Goal: Task Accomplishment & Management: Use online tool/utility

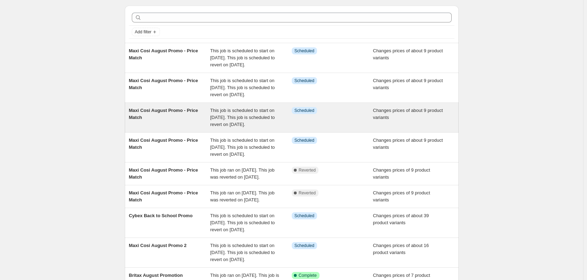
scroll to position [70, 0]
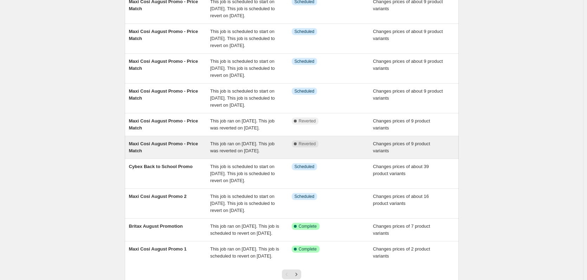
click at [271, 151] on span "This job ran on [DATE]. This job was reverted on [DATE]." at bounding box center [242, 147] width 64 height 12
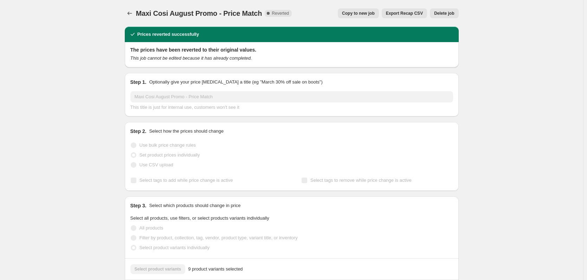
click at [450, 12] on span "Delete job" at bounding box center [444, 14] width 20 height 6
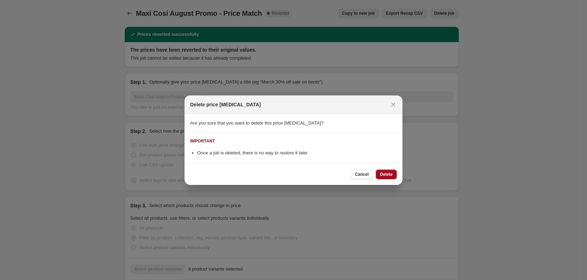
click at [385, 173] on span "Delete" at bounding box center [386, 175] width 13 height 6
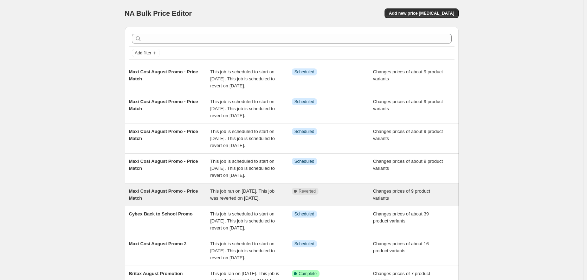
click at [315, 195] on span "Complete Reverted" at bounding box center [305, 191] width 27 height 7
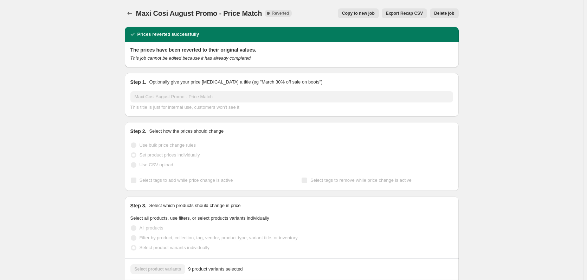
click at [443, 15] on span "Delete job" at bounding box center [444, 14] width 20 height 6
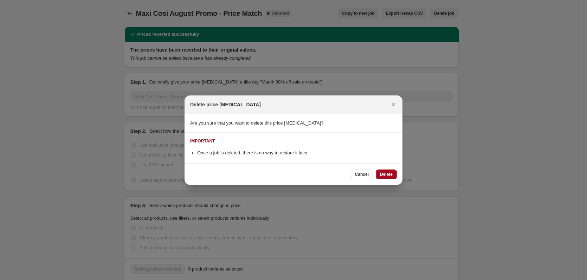
click at [387, 174] on span "Delete" at bounding box center [386, 175] width 13 height 6
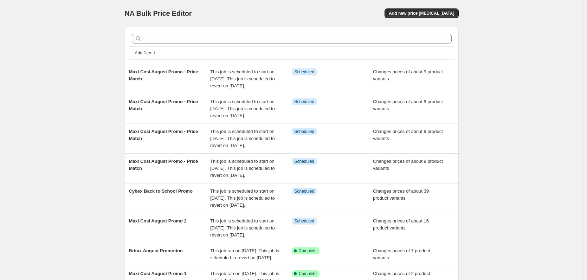
drag, startPoint x: 387, startPoint y: 174, endPoint x: 45, endPoint y: 57, distance: 362.1
click at [45, 57] on div "NA Bulk Price Editor. This page is ready NA Bulk Price Editor Add new price [ME…" at bounding box center [291, 202] width 583 height 404
click at [409, 15] on span "Add new price [MEDICAL_DATA]" at bounding box center [421, 14] width 65 height 6
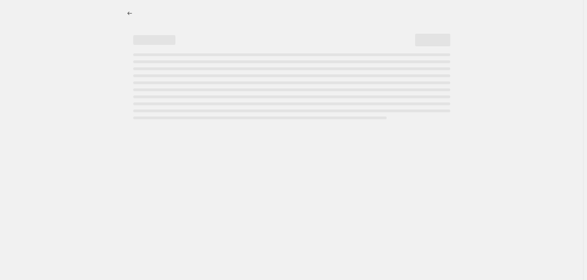
select select "percentage"
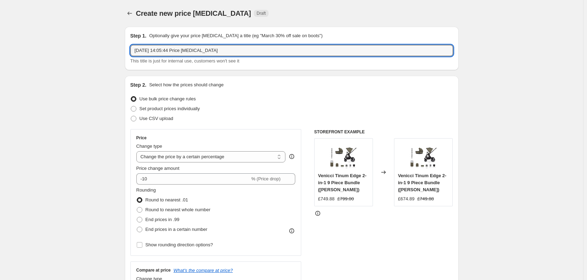
drag, startPoint x: 260, startPoint y: 50, endPoint x: 50, endPoint y: 51, distance: 210.5
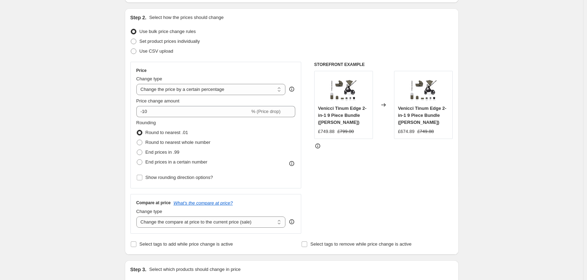
scroll to position [70, 0]
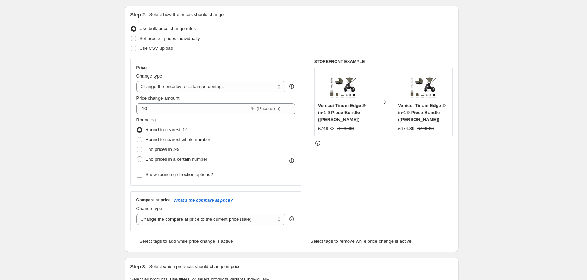
type input "Joie Price Match"
click at [153, 41] on span "Set product prices individually" at bounding box center [170, 38] width 60 height 5
click at [131, 36] on input "Set product prices individually" at bounding box center [131, 36] width 0 height 0
radio input "true"
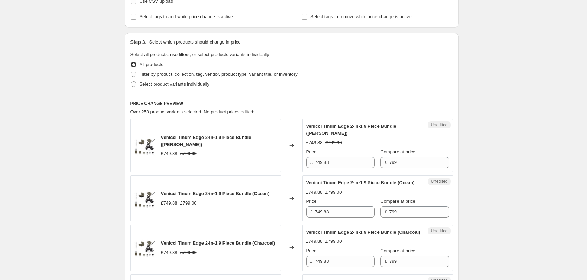
scroll to position [105, 0]
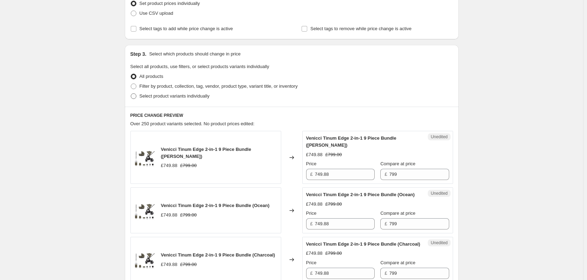
click at [160, 99] on span "Select product variants individually" at bounding box center [175, 95] width 70 height 5
click at [131, 94] on input "Select product variants individually" at bounding box center [131, 93] width 0 height 0
radio input "true"
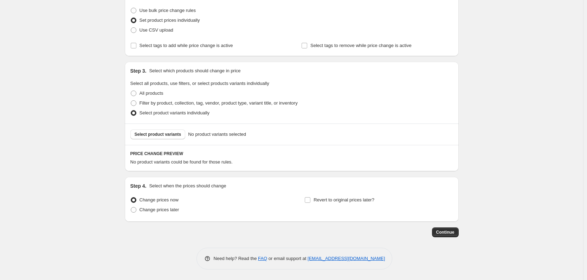
scroll to position [89, 0]
click at [168, 135] on span "Select product variants" at bounding box center [158, 135] width 47 height 6
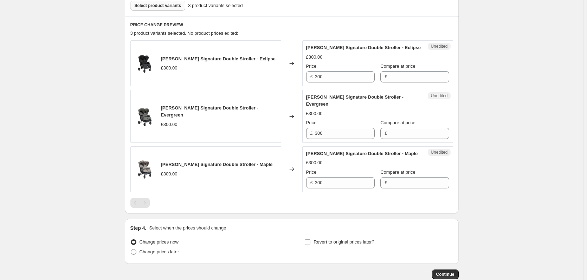
scroll to position [229, 0]
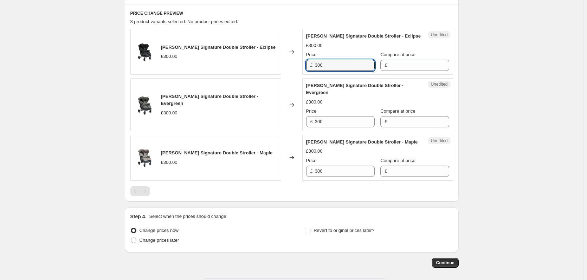
drag, startPoint x: 332, startPoint y: 64, endPoint x: 287, endPoint y: 68, distance: 45.1
click at [287, 68] on div "[PERSON_NAME] Signature Double Stroller - Eclipse £300.00 Changed to Unedited […" at bounding box center [291, 52] width 323 height 46
click at [394, 70] on input "Compare at price" at bounding box center [419, 65] width 60 height 11
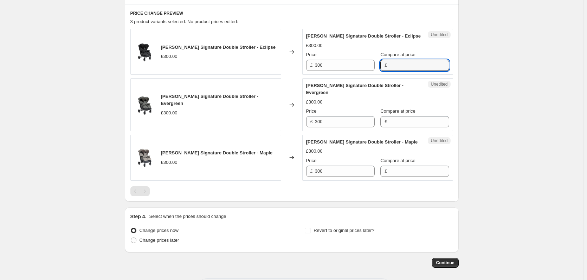
paste input "300"
type input "300"
paste input "300"
drag, startPoint x: 397, startPoint y: 126, endPoint x: 396, endPoint y: 157, distance: 31.3
click at [397, 129] on div "Unedited [PERSON_NAME] Signature Double Stroller - Evergreen £300.00 Price £ 30…" at bounding box center [377, 104] width 151 height 53
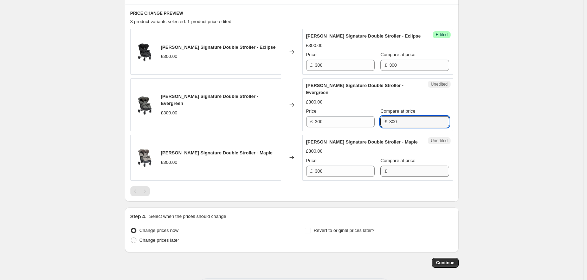
type input "300"
paste input "300"
drag, startPoint x: 396, startPoint y: 172, endPoint x: 372, endPoint y: 143, distance: 37.2
click at [396, 172] on input "300" at bounding box center [419, 171] width 60 height 11
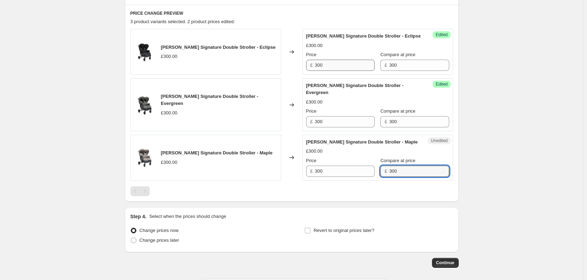
type input "300"
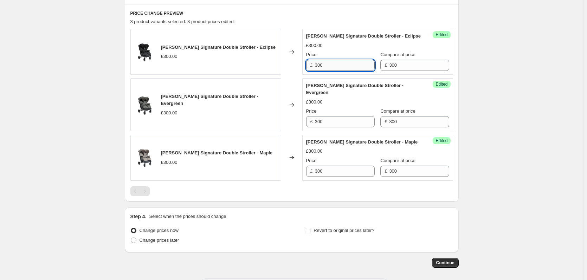
click at [337, 65] on input "300" at bounding box center [345, 65] width 60 height 11
type input "270"
click at [332, 127] on input "300" at bounding box center [345, 121] width 60 height 11
paste input "27"
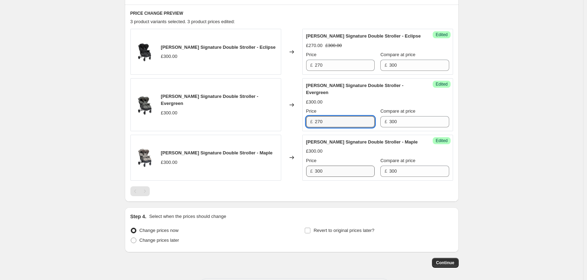
type input "270"
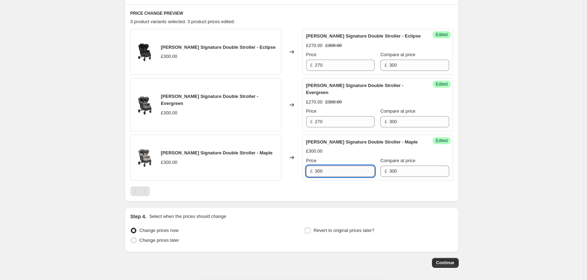
click at [344, 175] on input "300" at bounding box center [345, 171] width 60 height 11
paste input "27"
type input "270"
click at [556, 148] on div "Create new price [MEDICAL_DATA]. This page is ready Create new price [MEDICAL_D…" at bounding box center [291, 41] width 583 height 540
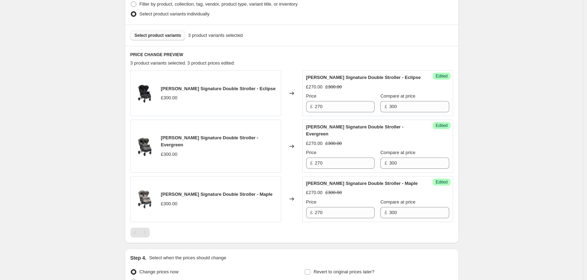
scroll to position [124, 0]
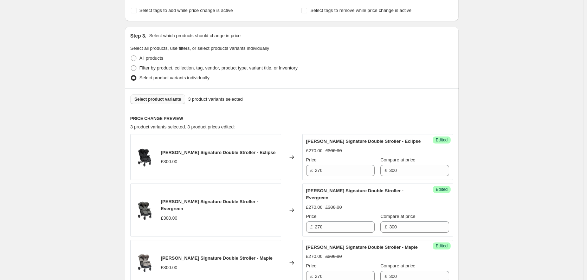
click at [153, 98] on span "Select product variants" at bounding box center [158, 100] width 47 height 6
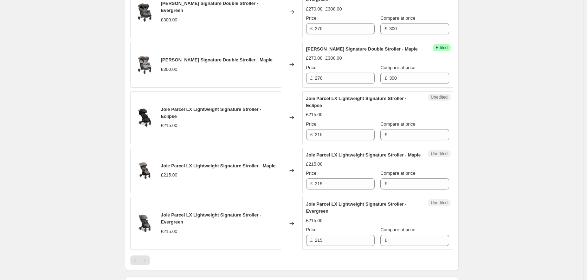
scroll to position [335, 0]
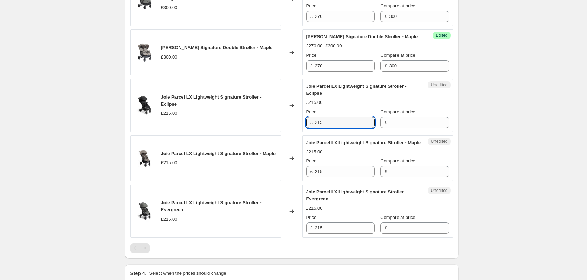
drag, startPoint x: 343, startPoint y: 125, endPoint x: 313, endPoint y: 123, distance: 29.3
click at [313, 123] on div "£ 215" at bounding box center [340, 122] width 69 height 11
drag, startPoint x: 400, startPoint y: 124, endPoint x: 401, endPoint y: 128, distance: 3.9
click at [400, 124] on input "Compare at price" at bounding box center [419, 122] width 60 height 11
paste input "215"
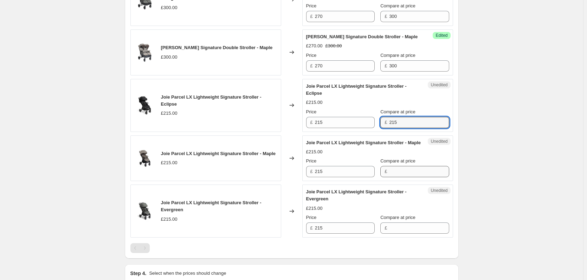
type input "215"
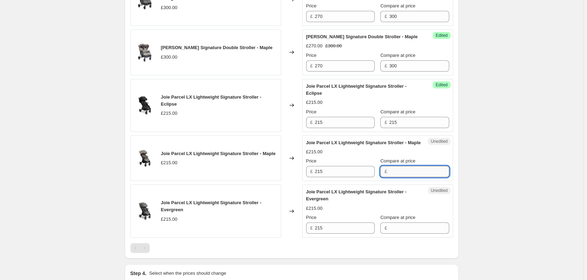
click at [400, 177] on input "Compare at price" at bounding box center [419, 171] width 60 height 11
paste input "215"
type input "215"
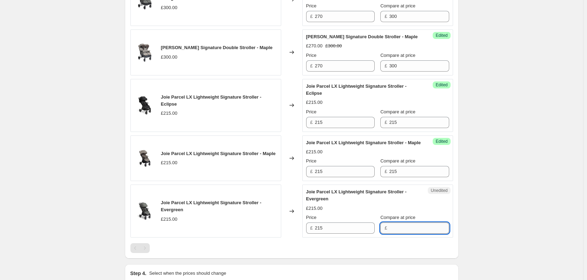
drag, startPoint x: 386, startPoint y: 241, endPoint x: 388, endPoint y: 234, distance: 6.9
click at [389, 234] on input "Compare at price" at bounding box center [419, 228] width 60 height 11
paste input "215"
type input "215"
click at [322, 118] on input "215" at bounding box center [345, 122] width 60 height 11
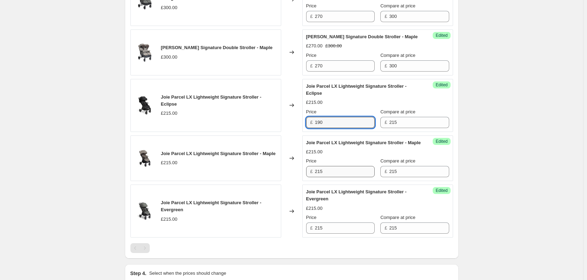
type input "190"
click at [330, 177] on input "215" at bounding box center [345, 171] width 60 height 11
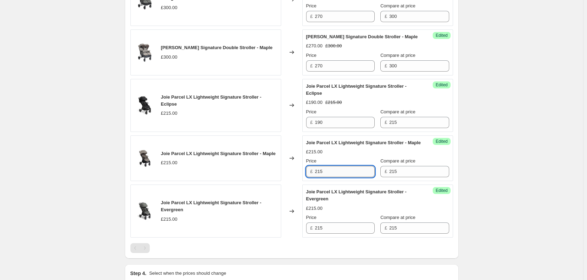
paste input "190"
type input "190"
click at [339, 234] on input "215" at bounding box center [345, 228] width 60 height 11
paste input "190"
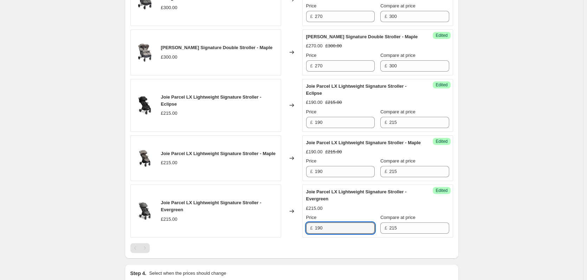
type input "190"
click at [494, 216] on div "Create new price [MEDICAL_DATA]. This page is ready Create new price [MEDICAL_D…" at bounding box center [291, 16] width 583 height 703
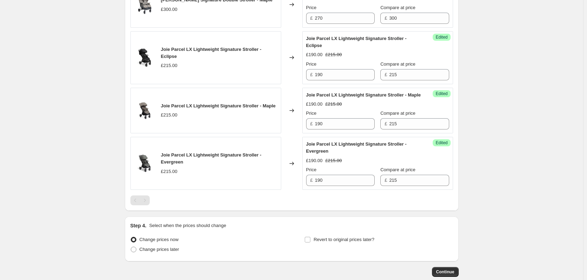
scroll to position [218, 0]
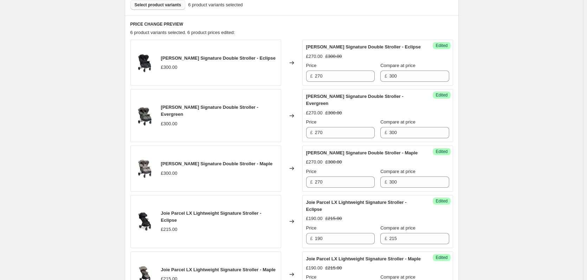
click at [161, 1] on button "Select product variants" at bounding box center [157, 5] width 55 height 10
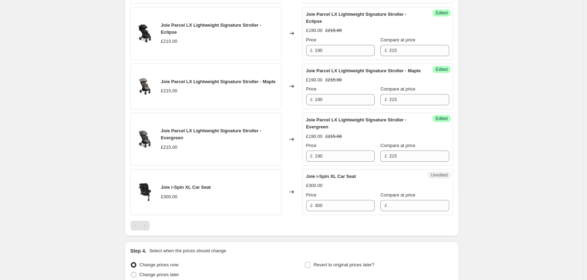
scroll to position [429, 0]
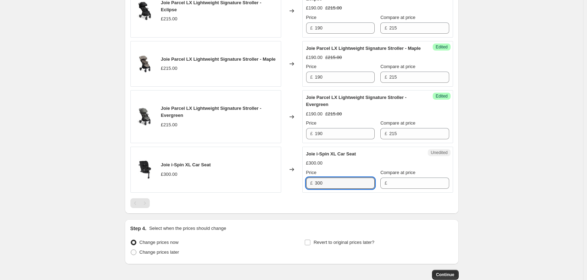
drag, startPoint x: 334, startPoint y: 188, endPoint x: 299, endPoint y: 190, distance: 35.2
click at [299, 190] on div "Joie i-Spin XL Car Seat £300.00 Changed to Unedited Joie i-Spin XL Car Seat £30…" at bounding box center [291, 170] width 323 height 46
drag, startPoint x: 402, startPoint y: 187, endPoint x: 391, endPoint y: 192, distance: 12.1
click at [402, 187] on input "Compare at price" at bounding box center [419, 183] width 60 height 11
paste input "300"
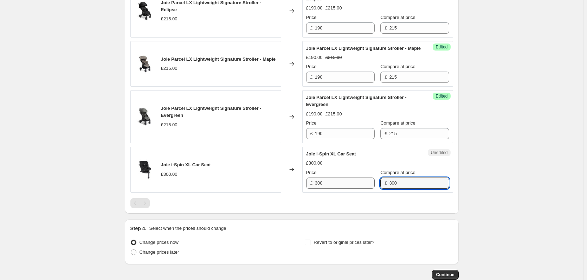
type input "300"
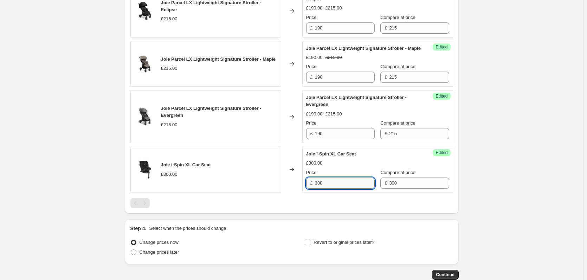
click at [345, 189] on input "300" at bounding box center [345, 183] width 60 height 11
type input "249"
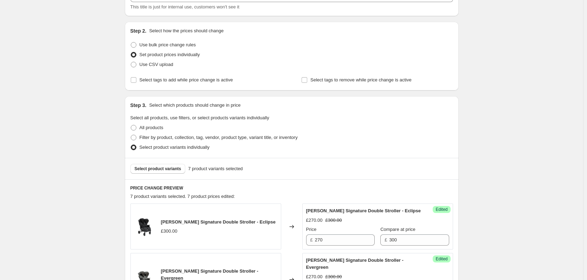
scroll to position [43, 0]
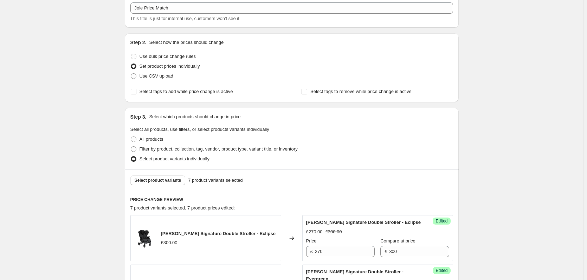
click at [168, 175] on div "Select product variants 7 product variants selected" at bounding box center [292, 180] width 334 height 21
click at [167, 180] on span "Select product variants" at bounding box center [158, 181] width 47 height 6
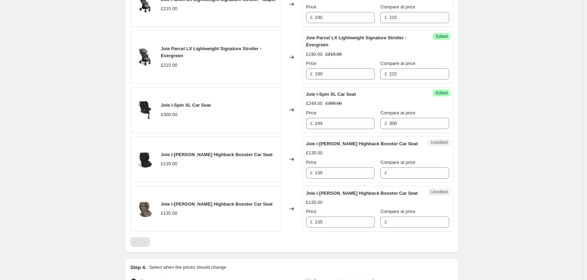
scroll to position [499, 0]
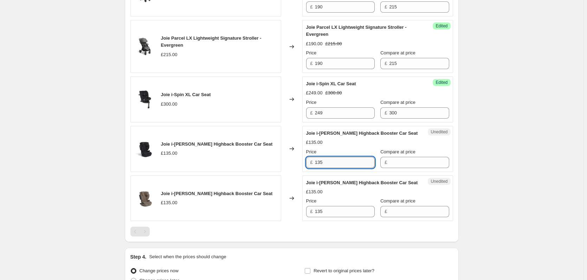
click at [347, 168] on input "135" at bounding box center [345, 162] width 60 height 11
drag, startPoint x: 406, startPoint y: 171, endPoint x: 396, endPoint y: 177, distance: 11.3
click at [406, 168] on input "Compare at price" at bounding box center [419, 162] width 60 height 11
paste input "135"
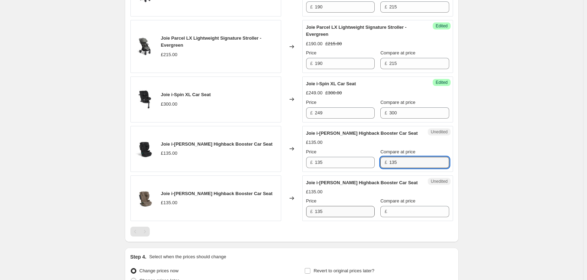
type input "135"
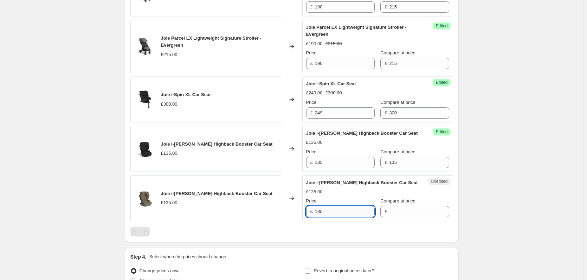
click at [341, 218] on input "135" at bounding box center [345, 211] width 60 height 11
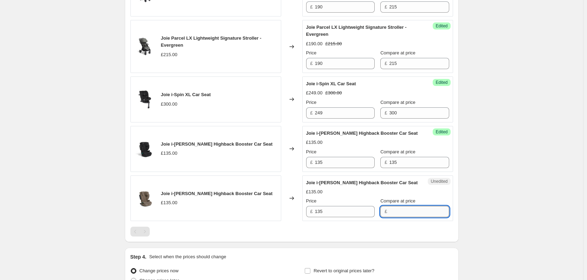
click at [415, 218] on input "Compare at price" at bounding box center [419, 211] width 60 height 11
paste input "135"
type input "135"
click at [345, 156] on div "Price" at bounding box center [340, 152] width 69 height 7
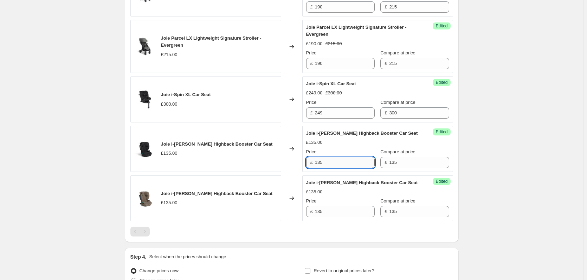
click at [344, 168] on input "135" at bounding box center [345, 162] width 60 height 11
type input "119"
click at [332, 218] on input "135" at bounding box center [345, 211] width 60 height 11
paste input "19"
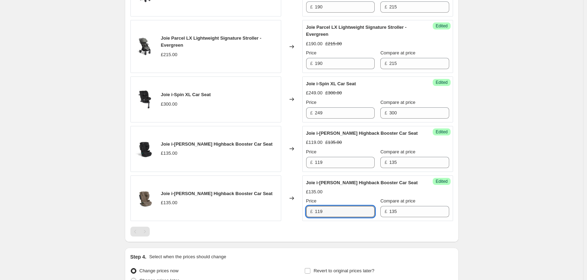
type input "119"
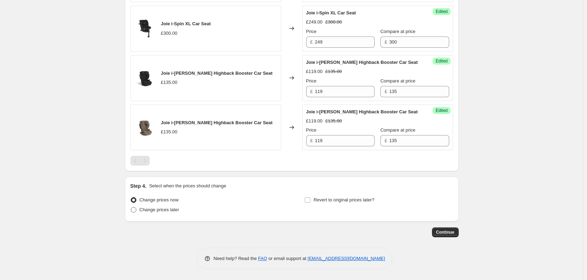
click at [169, 211] on span "Change prices later" at bounding box center [160, 209] width 40 height 5
click at [131, 208] on input "Change prices later" at bounding box center [131, 207] width 0 height 0
radio input "true"
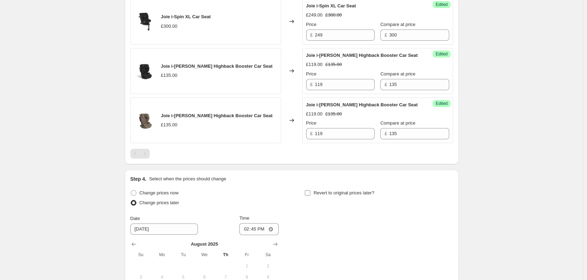
click at [332, 196] on span "Revert to original prices later?" at bounding box center [343, 192] width 61 height 5
click at [310, 196] on input "Revert to original prices later?" at bounding box center [308, 193] width 6 height 6
checkbox input "true"
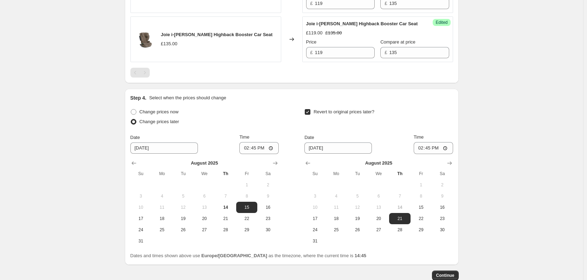
scroll to position [683, 0]
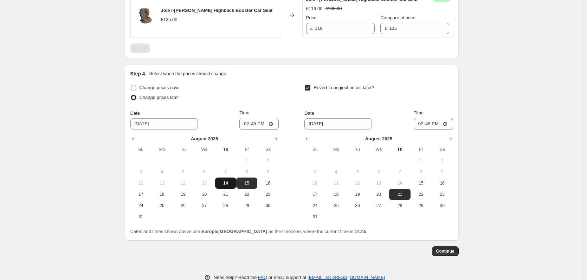
click at [231, 186] on span "14" at bounding box center [225, 184] width 15 height 6
type input "[DATE]"
click at [418, 186] on span "15" at bounding box center [420, 184] width 15 height 6
type input "[DATE]"
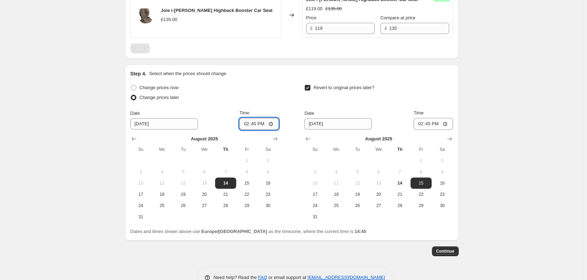
click at [255, 130] on input "14:45" at bounding box center [258, 124] width 39 height 12
type input "18:00"
click at [432, 129] on input "14:45" at bounding box center [433, 124] width 39 height 12
type input "06:00"
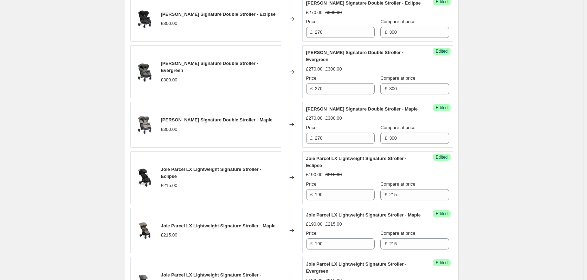
scroll to position [156, 0]
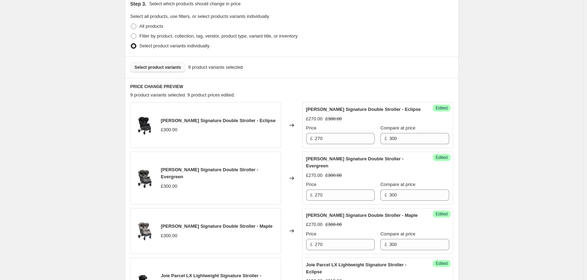
click at [160, 62] on div "Select product variants 9 product variants selected" at bounding box center [292, 67] width 334 height 21
click at [163, 72] on button "Select product variants" at bounding box center [157, 68] width 55 height 10
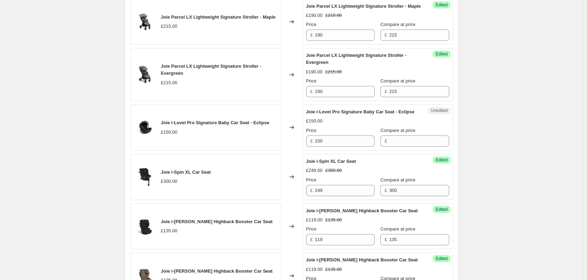
scroll to position [437, 0]
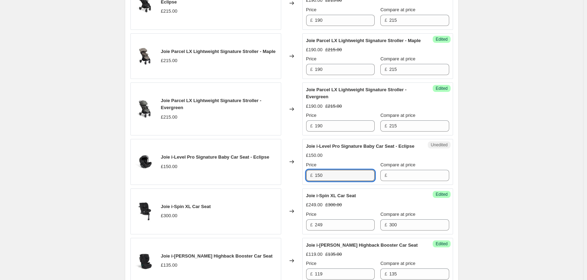
drag, startPoint x: 338, startPoint y: 189, endPoint x: 244, endPoint y: 192, distance: 93.9
click at [244, 185] on div "Joie i-Level Pro Signature Baby Car Seat - Eclipse £150.00 Changed to Unedited …" at bounding box center [291, 162] width 323 height 46
drag, startPoint x: 404, startPoint y: 190, endPoint x: 368, endPoint y: 192, distance: 36.6
click at [404, 181] on input "Compare at price" at bounding box center [419, 175] width 60 height 11
paste input "150"
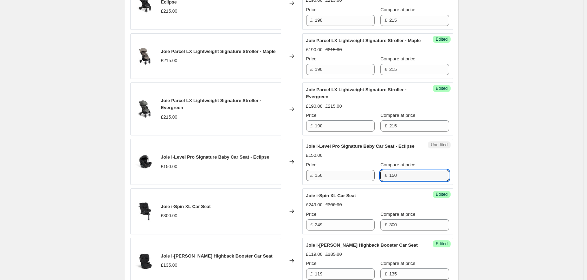
type input "150"
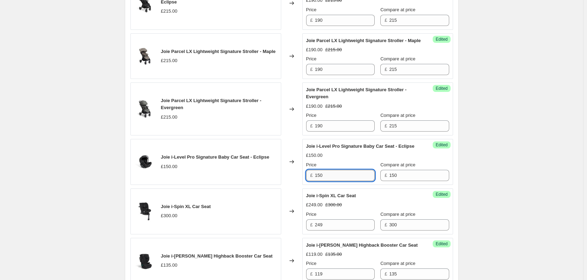
click at [334, 181] on input "150" at bounding box center [345, 175] width 60 height 11
type input "135"
click at [537, 198] on div "Create new price [MEDICAL_DATA]. This page is ready Create new price [MEDICAL_D…" at bounding box center [291, 79] width 583 height 1032
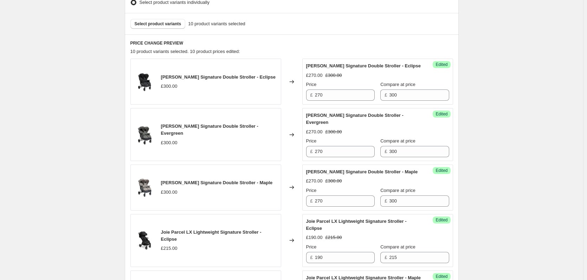
scroll to position [191, 0]
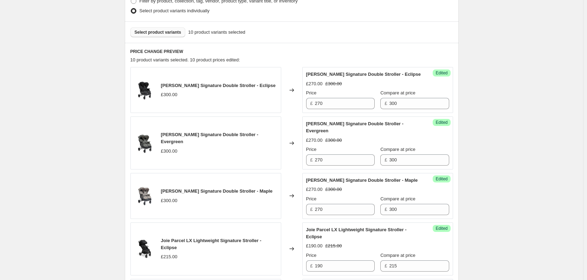
click at [145, 28] on button "Select product variants" at bounding box center [157, 32] width 55 height 10
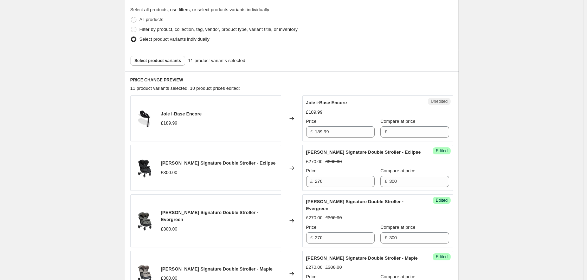
scroll to position [156, 0]
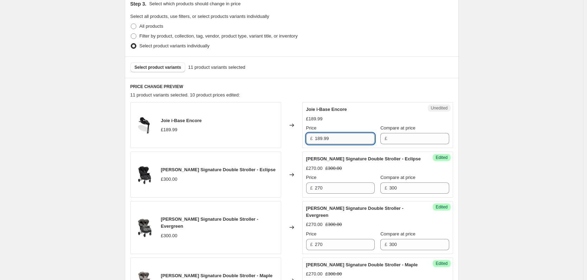
click at [344, 137] on input "189.99" at bounding box center [345, 138] width 60 height 11
click at [401, 144] on input "Compare at price" at bounding box center [419, 138] width 60 height 11
paste input "189.99"
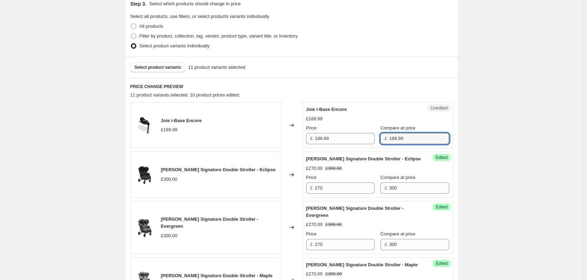
type input "189.99"
click at [315, 135] on div "£ 189.99" at bounding box center [340, 138] width 69 height 11
click at [314, 135] on div "£ 159.95" at bounding box center [340, 138] width 69 height 11
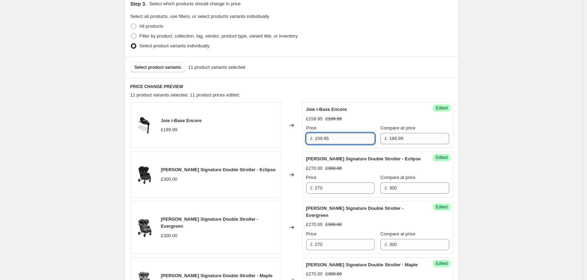
click at [323, 136] on input "159.95" at bounding box center [345, 138] width 60 height 11
type input "159"
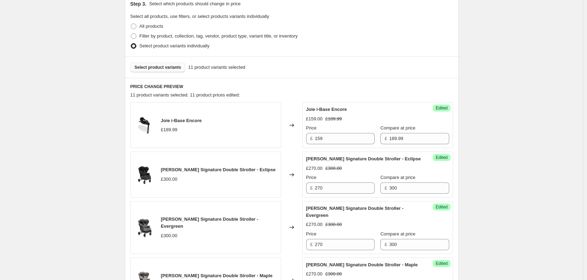
click at [158, 66] on span "Select product variants" at bounding box center [158, 68] width 47 height 6
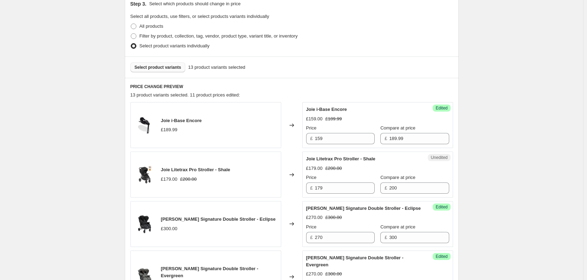
click at [167, 62] on div "Select product variants 13 product variants selected" at bounding box center [292, 67] width 334 height 21
click at [167, 66] on span "Select product variants" at bounding box center [158, 68] width 47 height 6
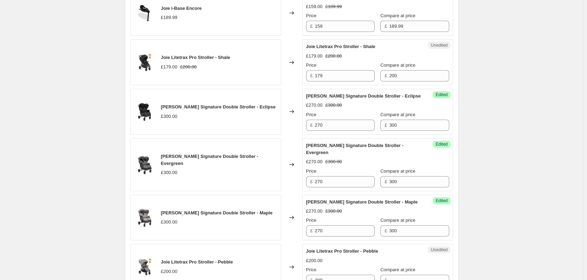
scroll to position [261, 0]
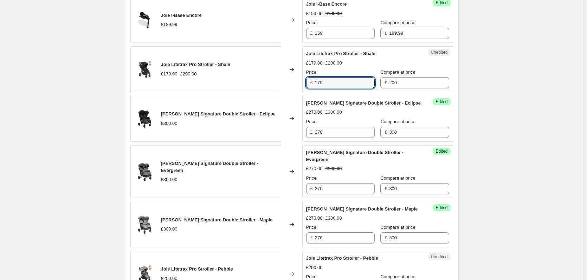
drag, startPoint x: 325, startPoint y: 83, endPoint x: 297, endPoint y: 80, distance: 28.3
click at [297, 80] on div "Joie Litetrax Pro Stroller - Shale £179.00 £200.00 Changed to Unedited Joie Lit…" at bounding box center [291, 69] width 323 height 46
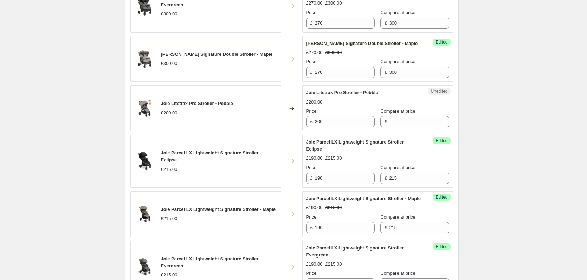
scroll to position [437, 0]
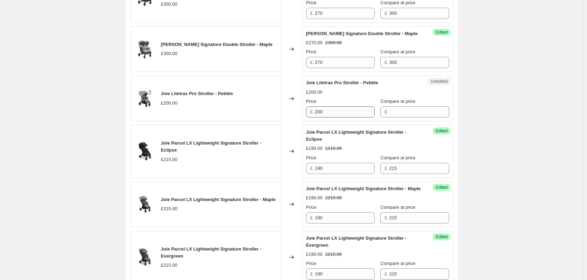
type input "150"
click at [346, 113] on input "200" at bounding box center [345, 111] width 60 height 11
paste input "15"
type input "150"
click at [402, 111] on input "Compare at price" at bounding box center [419, 111] width 60 height 11
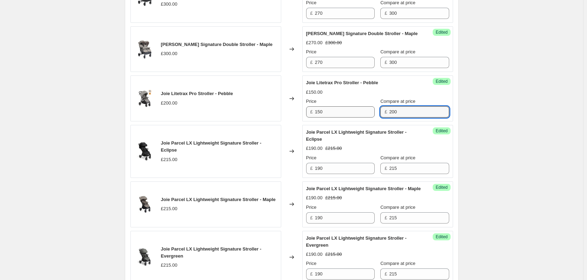
type input "200"
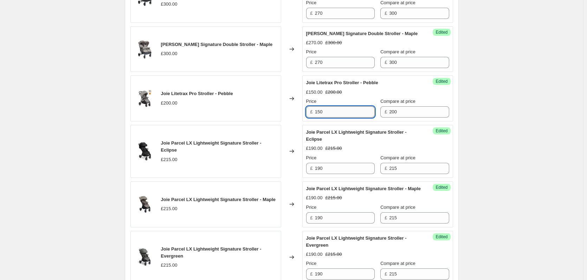
click at [336, 106] on input "150" at bounding box center [345, 111] width 60 height 11
type input "179"
click at [563, 130] on div "Create new price [MEDICAL_DATA]. This page is ready Create new price [MEDICAL_D…" at bounding box center [291, 153] width 583 height 1180
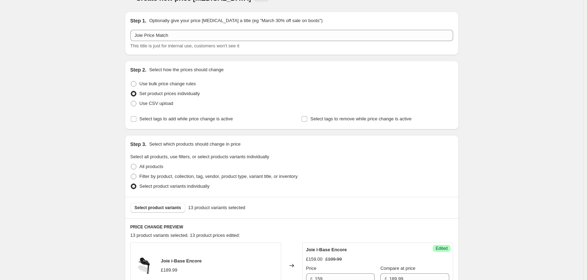
scroll to position [50, 0]
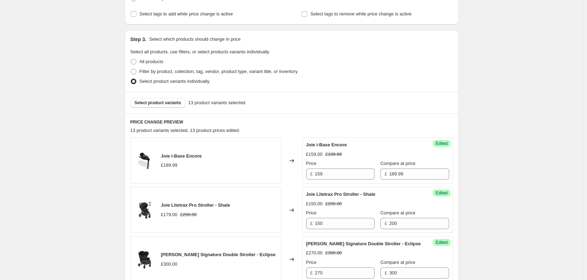
scroll to position [121, 0]
click at [168, 106] on button "Select product variants" at bounding box center [157, 103] width 55 height 10
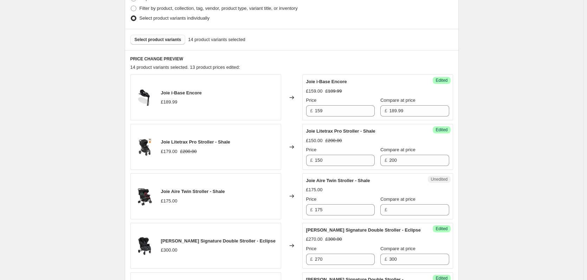
scroll to position [261, 0]
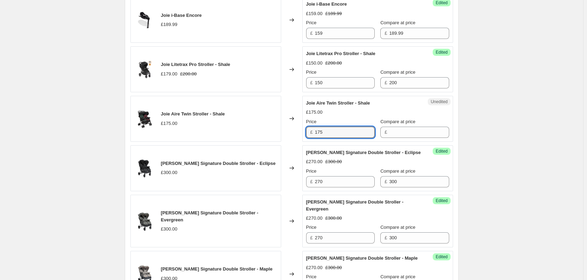
drag, startPoint x: 354, startPoint y: 137, endPoint x: 253, endPoint y: 135, distance: 100.5
click at [253, 135] on div "Joie Aire Twin Stroller - Shale £175.00 Changed to Unedited Joie Aire Twin Stro…" at bounding box center [291, 119] width 323 height 46
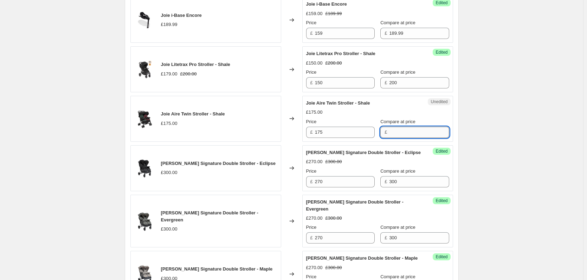
click at [408, 136] on input "Compare at price" at bounding box center [419, 132] width 60 height 11
paste input "175"
type input "175"
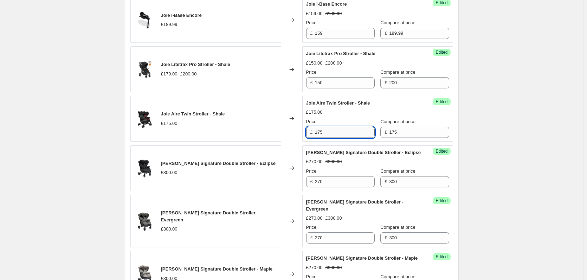
click at [331, 137] on input "175" at bounding box center [345, 132] width 60 height 11
type input "165"
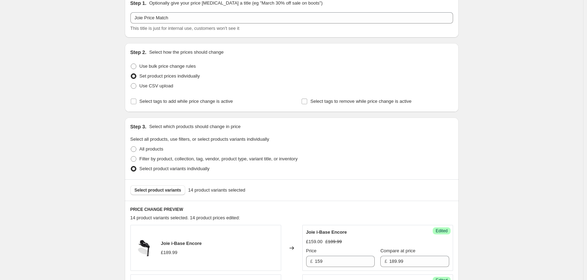
scroll to position [15, 0]
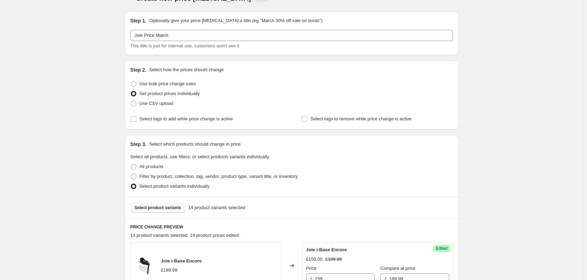
click at [159, 209] on span "Select product variants" at bounding box center [158, 208] width 47 height 6
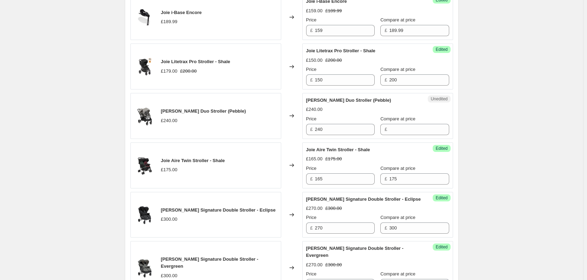
scroll to position [226, 0]
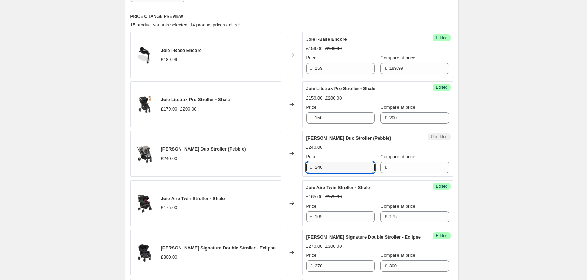
drag, startPoint x: 331, startPoint y: 168, endPoint x: 266, endPoint y: 167, distance: 64.7
click at [266, 167] on div "[PERSON_NAME] Duo Stroller (Pebble) £240.00 Changed to Unedited Joie Evalite Du…" at bounding box center [291, 154] width 323 height 46
click at [407, 169] on input "Compare at price" at bounding box center [419, 167] width 60 height 11
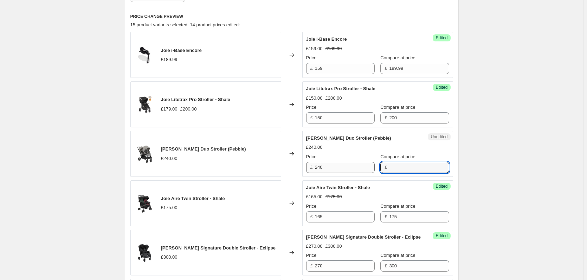
paste input "240"
type input "240"
click at [335, 169] on input "240" at bounding box center [345, 167] width 60 height 11
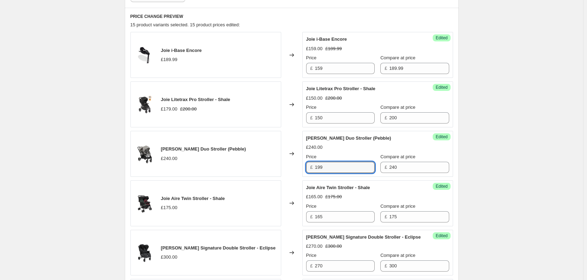
type input "199"
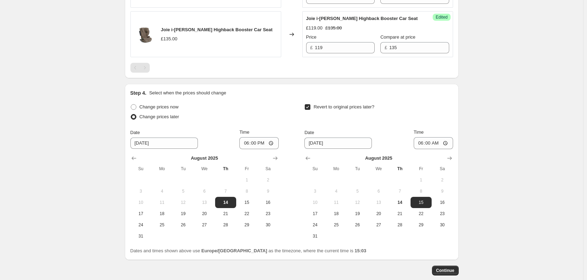
scroll to position [1013, 0]
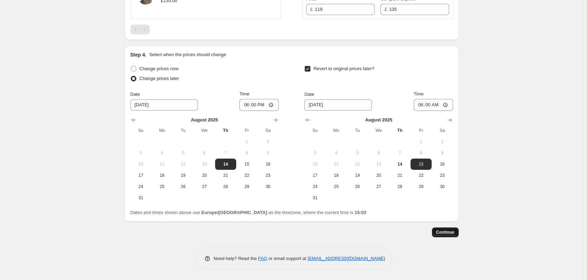
click at [449, 232] on span "Continue" at bounding box center [445, 233] width 18 height 6
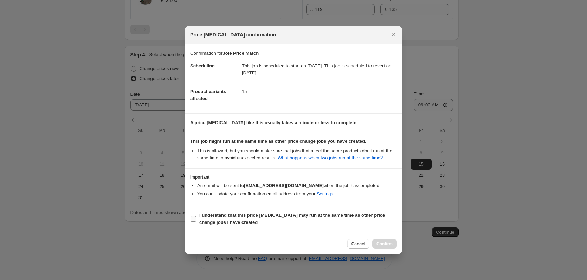
click at [281, 215] on b "I understand that this price [MEDICAL_DATA] may run at the same time as other p…" at bounding box center [292, 219] width 186 height 12
click at [196, 216] on input "I understand that this price [MEDICAL_DATA] may run at the same time as other p…" at bounding box center [193, 219] width 6 height 6
checkbox input "true"
click at [386, 247] on button "Confirm" at bounding box center [384, 244] width 25 height 10
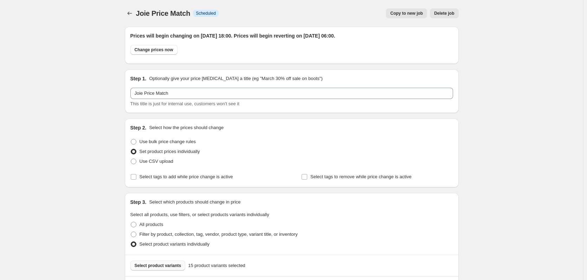
click at [407, 15] on span "Copy to new job" at bounding box center [406, 14] width 33 height 6
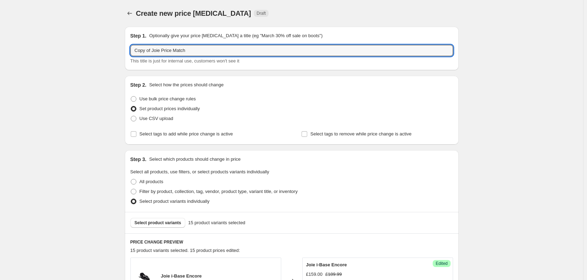
drag, startPoint x: 154, startPoint y: 51, endPoint x: 89, endPoint y: 53, distance: 64.7
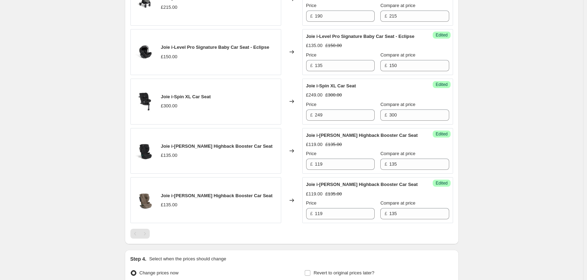
scroll to position [881, 0]
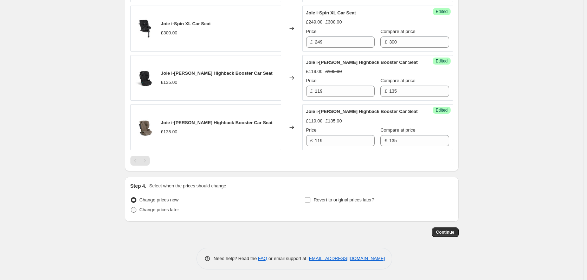
type input "Joie Price Match"
click at [148, 214] on label "Change prices later" at bounding box center [154, 210] width 49 height 10
click at [131, 208] on input "Change prices later" at bounding box center [131, 207] width 0 height 0
radio input "true"
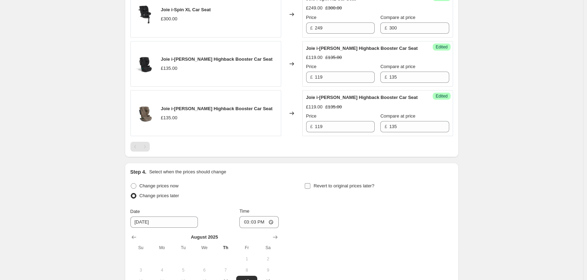
click at [370, 189] on span "Revert to original prices later?" at bounding box center [343, 185] width 61 height 5
click at [310, 189] on input "Revert to original prices later?" at bounding box center [308, 186] width 6 height 6
checkbox input "true"
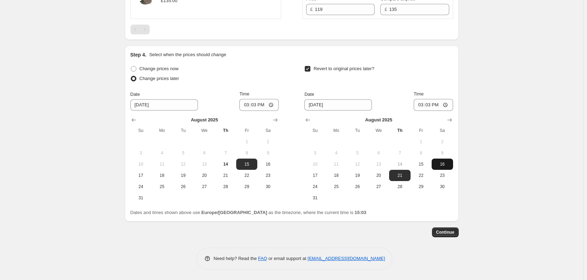
click at [441, 164] on span "16" at bounding box center [441, 165] width 15 height 6
type input "[DATE]"
click at [258, 103] on input "15:03" at bounding box center [258, 105] width 39 height 12
type input "18:00"
click at [430, 103] on input "15:03" at bounding box center [433, 105] width 39 height 12
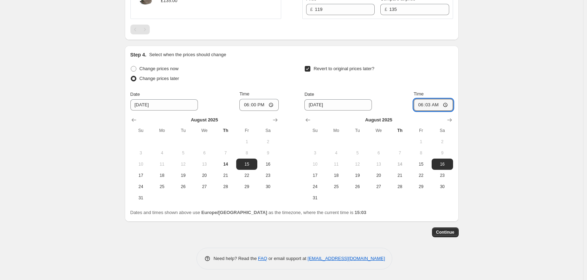
type input "06:00"
click at [447, 232] on span "Continue" at bounding box center [445, 233] width 18 height 6
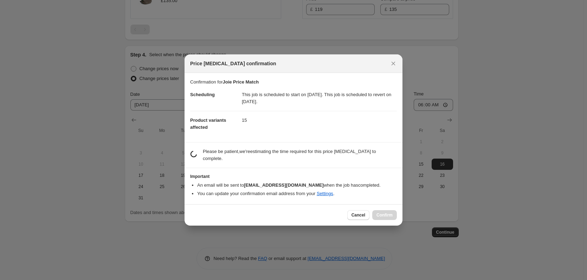
scroll to position [0, 0]
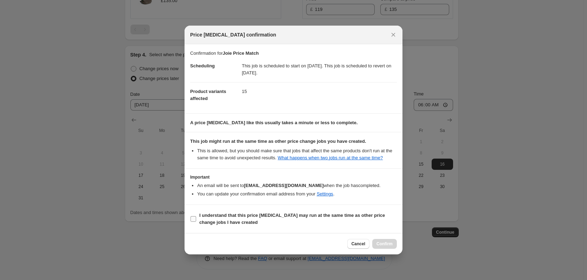
click at [290, 219] on span "I understand that this price [MEDICAL_DATA] may run at the same time as other p…" at bounding box center [298, 219] width 198 height 14
click at [196, 219] on input "I understand that this price [MEDICAL_DATA] may run at the same time as other p…" at bounding box center [193, 219] width 6 height 6
checkbox input "true"
click at [389, 240] on button "Confirm" at bounding box center [384, 244] width 25 height 10
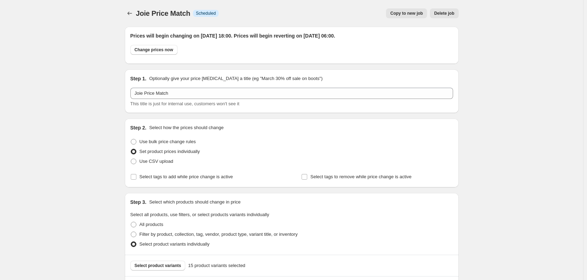
click at [403, 14] on span "Copy to new job" at bounding box center [406, 14] width 33 height 6
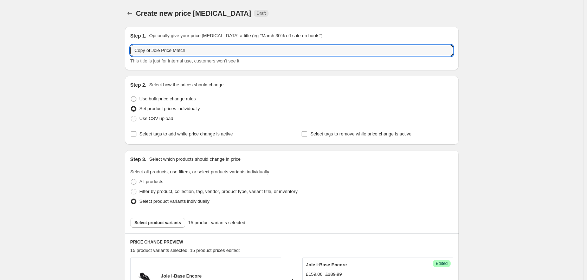
drag, startPoint x: 153, startPoint y: 49, endPoint x: 117, endPoint y: 48, distance: 35.2
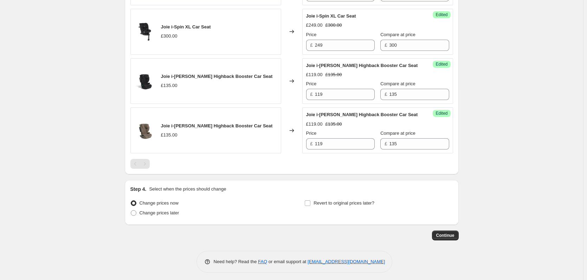
scroll to position [881, 0]
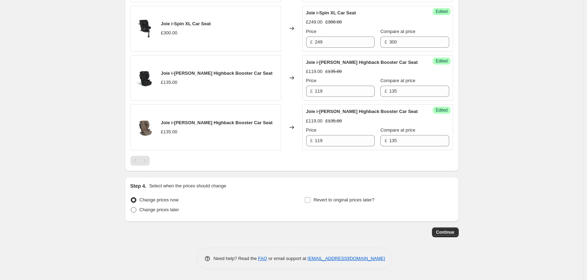
type input "Joie Price Match"
click at [164, 214] on label "Change prices later" at bounding box center [154, 210] width 49 height 10
click at [131, 208] on input "Change prices later" at bounding box center [131, 207] width 0 height 0
radio input "true"
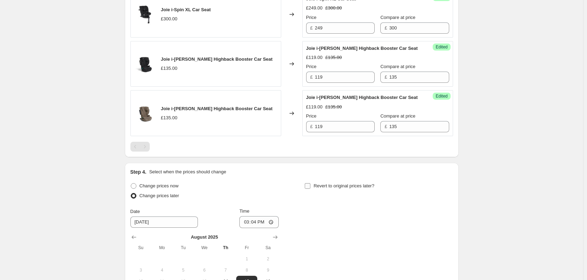
click at [349, 189] on span "Revert to original prices later?" at bounding box center [343, 185] width 61 height 5
click at [310, 189] on input "Revert to original prices later?" at bounding box center [308, 186] width 6 height 6
checkbox input "true"
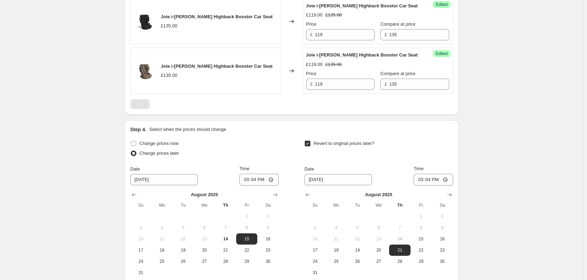
scroll to position [1013, 0]
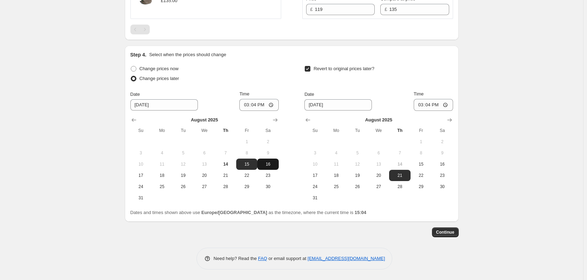
click at [274, 161] on button "16" at bounding box center [267, 164] width 21 height 11
type input "[DATE]"
click at [312, 176] on span "17" at bounding box center [314, 176] width 15 height 6
type input "[DATE]"
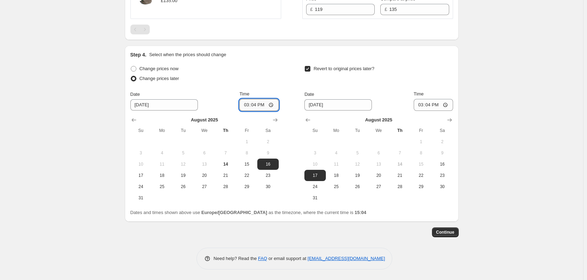
click at [253, 105] on input "15:04" at bounding box center [258, 105] width 39 height 12
type input "18:00"
click at [434, 103] on input "15:04" at bounding box center [433, 105] width 39 height 12
type input "06:00"
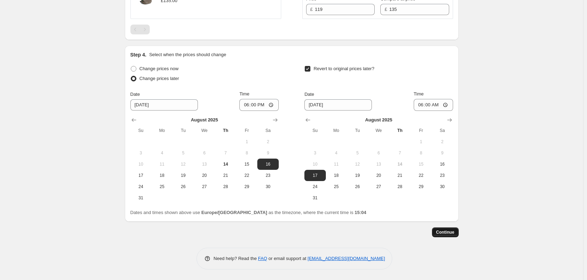
click at [447, 232] on span "Continue" at bounding box center [445, 233] width 18 height 6
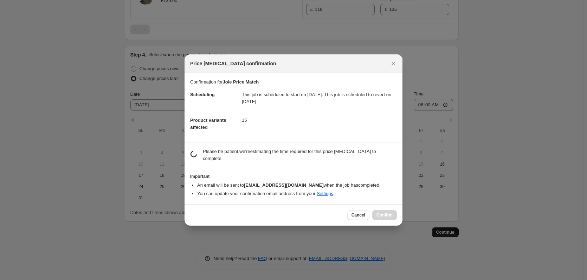
scroll to position [0, 0]
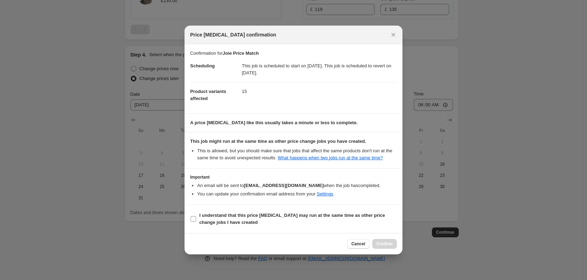
click at [337, 219] on span "I understand that this price [MEDICAL_DATA] may run at the same time as other p…" at bounding box center [298, 219] width 198 height 14
click at [196, 219] on input "I understand that this price [MEDICAL_DATA] may run at the same time as other p…" at bounding box center [193, 219] width 6 height 6
checkbox input "true"
click at [383, 241] on span "Confirm" at bounding box center [384, 244] width 16 height 6
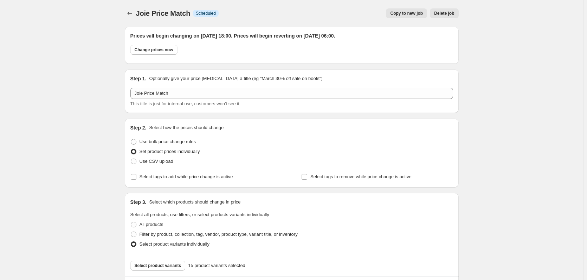
click at [411, 14] on span "Copy to new job" at bounding box center [406, 14] width 33 height 6
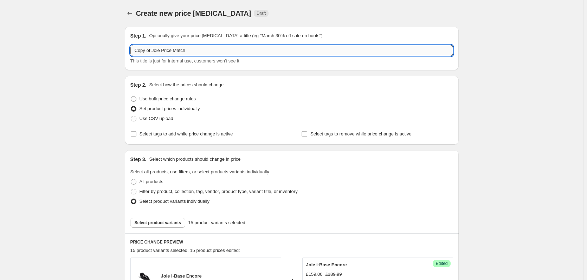
drag, startPoint x: 152, startPoint y: 52, endPoint x: 132, endPoint y: 52, distance: 20.0
click at [132, 52] on input "Copy of Joie Price Match" at bounding box center [291, 50] width 323 height 11
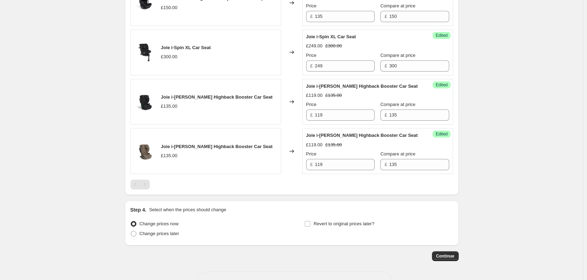
scroll to position [881, 0]
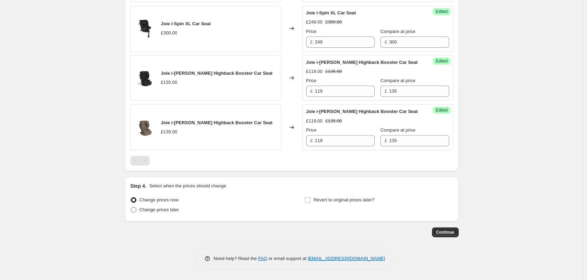
type input "Joie Price Match"
click at [168, 209] on span "Change prices later" at bounding box center [160, 209] width 40 height 5
click at [131, 208] on input "Change prices later" at bounding box center [131, 207] width 0 height 0
radio input "true"
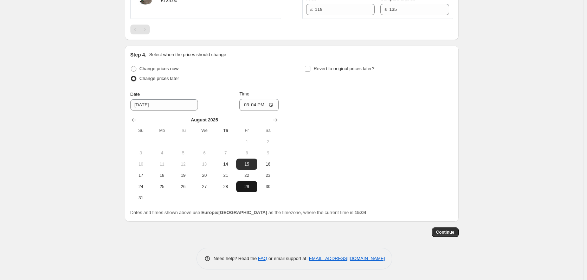
scroll to position [1013, 0]
click at [138, 177] on span "17" at bounding box center [140, 176] width 15 height 6
type input "[DATE]"
click at [331, 70] on span "Revert to original prices later?" at bounding box center [343, 68] width 61 height 5
click at [310, 70] on input "Revert to original prices later?" at bounding box center [308, 69] width 6 height 6
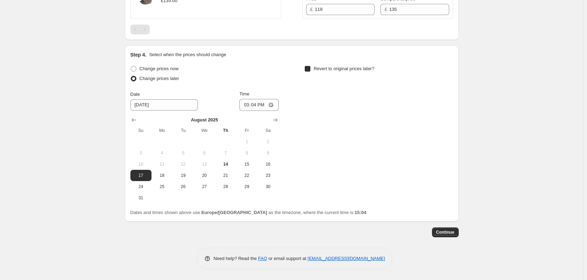
checkbox input "true"
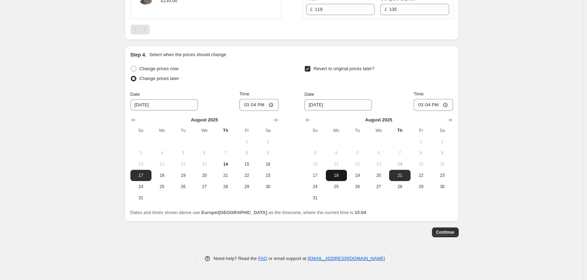
click at [342, 174] on span "18" at bounding box center [336, 176] width 15 height 6
type input "[DATE]"
click at [258, 103] on input "15:04" at bounding box center [258, 105] width 39 height 12
type input "18:00"
click at [431, 107] on input "15:04" at bounding box center [433, 105] width 39 height 12
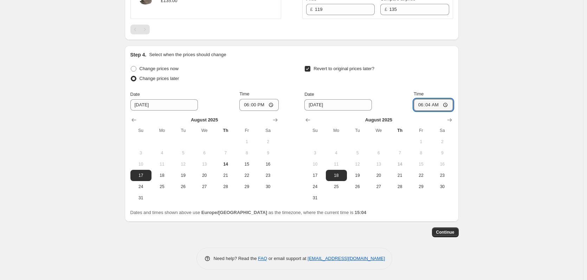
type input "06:00"
click at [459, 231] on button "Continue" at bounding box center [445, 233] width 27 height 10
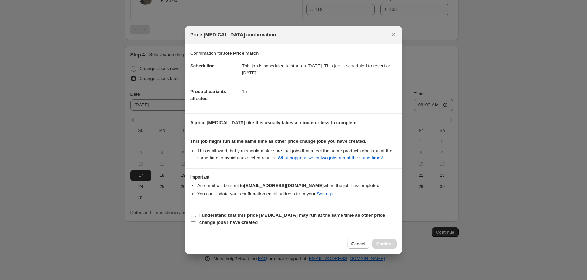
click at [352, 217] on b "I understand that this price [MEDICAL_DATA] may run at the same time as other p…" at bounding box center [292, 219] width 186 height 12
click at [196, 217] on input "I understand that this price [MEDICAL_DATA] may run at the same time as other p…" at bounding box center [193, 219] width 6 height 6
checkbox input "true"
drag, startPoint x: 375, startPoint y: 239, endPoint x: 379, endPoint y: 243, distance: 5.8
click at [379, 243] on div "Cancel Confirm" at bounding box center [294, 243] width 218 height 21
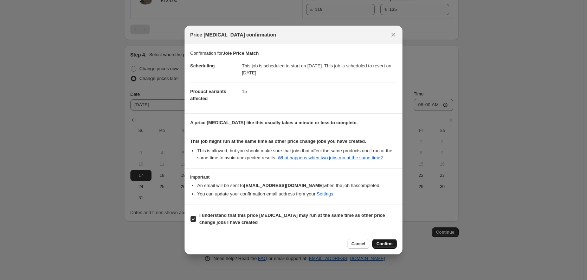
click at [379, 243] on span "Confirm" at bounding box center [384, 244] width 16 height 6
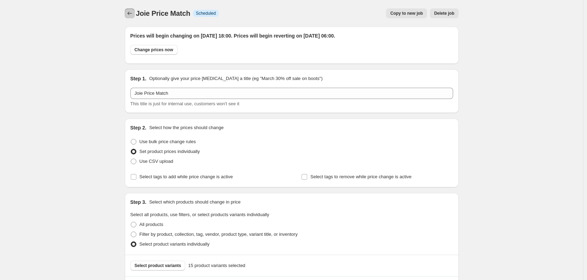
click at [135, 14] on button "Price change jobs" at bounding box center [130, 13] width 10 height 10
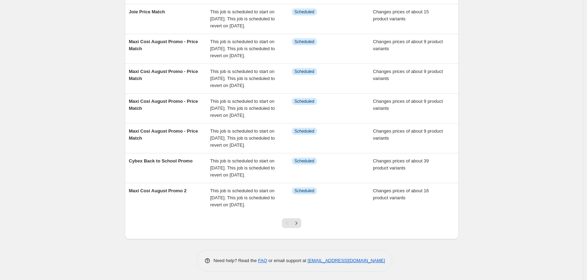
scroll to position [152, 0]
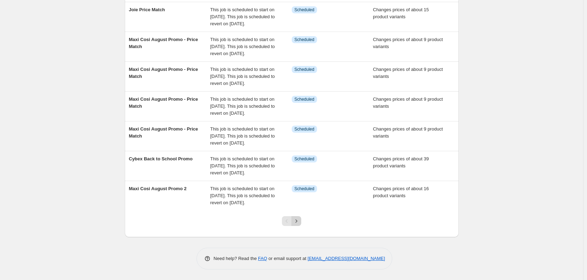
click at [300, 221] on icon "Next" at bounding box center [296, 221] width 7 height 7
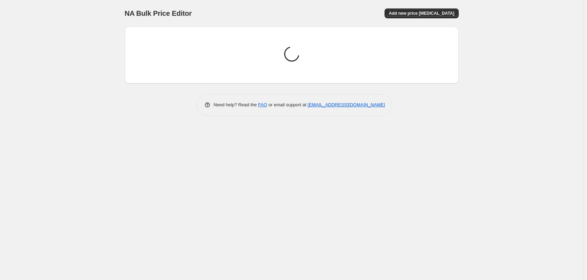
scroll to position [0, 0]
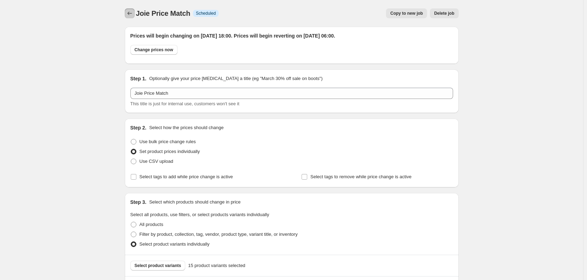
click at [128, 14] on icon "Price change jobs" at bounding box center [129, 13] width 7 height 7
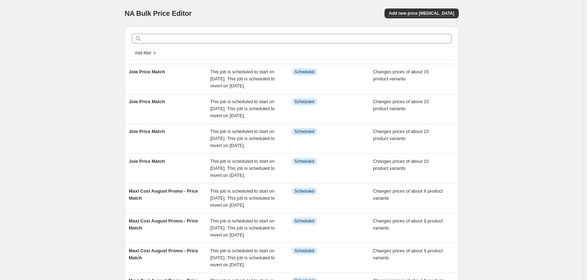
click at [85, 48] on div "NA Bulk Price Editor. This page is ready NA Bulk Price Editor Add new price [ME…" at bounding box center [291, 216] width 583 height 432
